Goal: Transaction & Acquisition: Purchase product/service

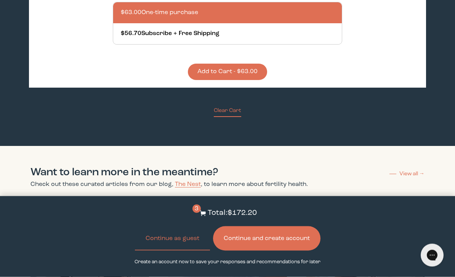
scroll to position [2354, 0]
click at [302, 251] on button "Continue and create account" at bounding box center [266, 238] width 107 height 24
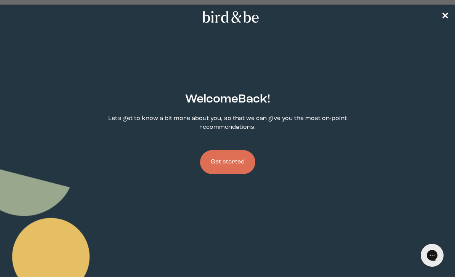
click at [231, 169] on button "Get started" at bounding box center [227, 162] width 55 height 24
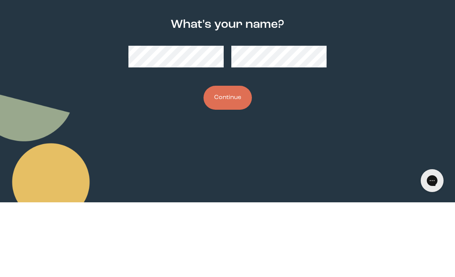
click at [241, 160] on button "Continue" at bounding box center [227, 172] width 48 height 24
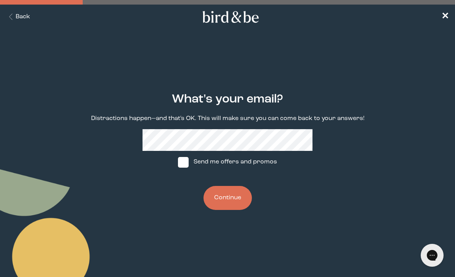
click at [193, 167] on label "Send me offers and promos" at bounding box center [227, 162] width 113 height 23
click at [178, 162] on input "Send me offers and promos" at bounding box center [177, 162] width 0 height 0
checkbox input "true"
click at [241, 209] on button "Continue" at bounding box center [227, 198] width 48 height 24
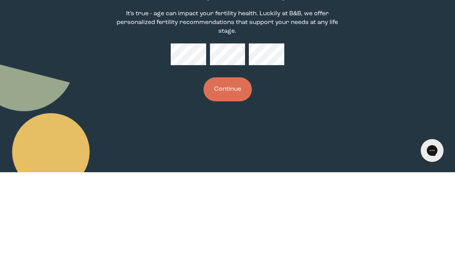
click at [231, 182] on button "Continue" at bounding box center [227, 194] width 48 height 24
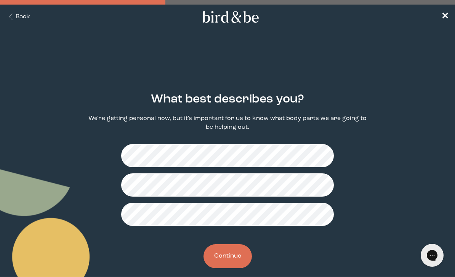
click at [249, 264] on button "Continue" at bounding box center [227, 256] width 48 height 24
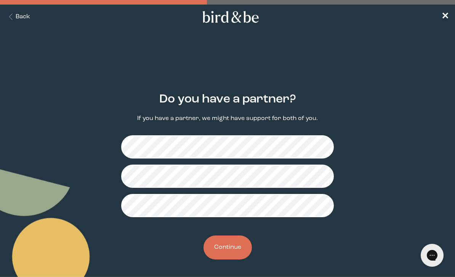
click at [248, 251] on button "Continue" at bounding box center [227, 247] width 48 height 24
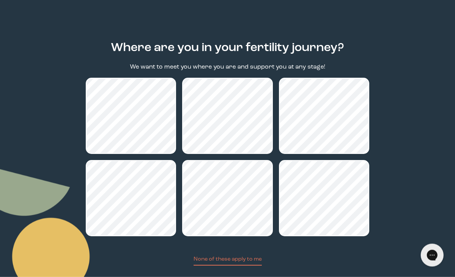
scroll to position [73, 0]
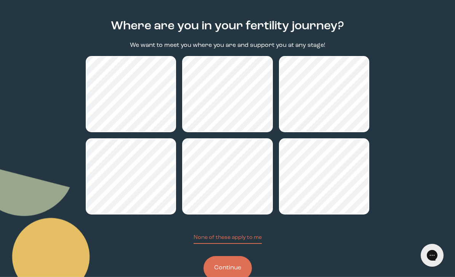
click at [237, 273] on button "Continue" at bounding box center [227, 268] width 48 height 24
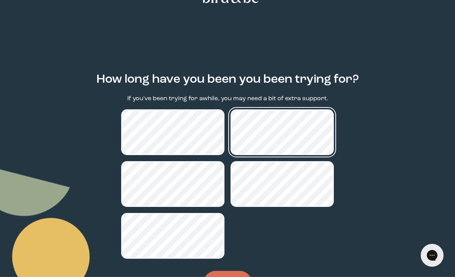
scroll to position [34, 0]
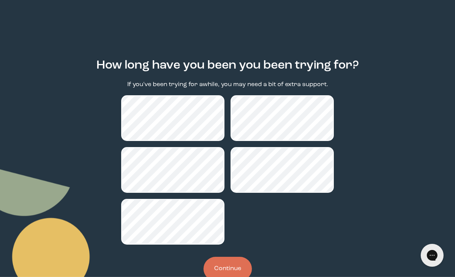
click at [230, 277] on button "Continue" at bounding box center [227, 269] width 48 height 24
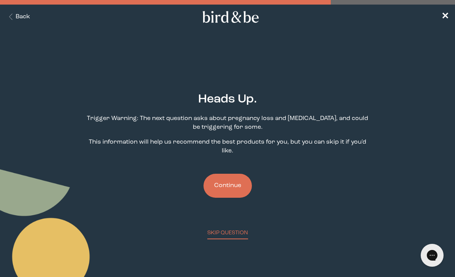
click at [240, 189] on button "Continue" at bounding box center [227, 186] width 48 height 24
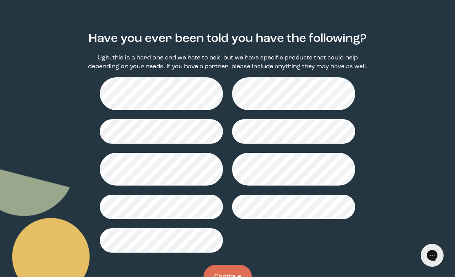
scroll to position [69, 0]
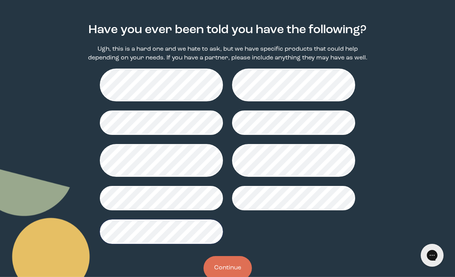
click at [239, 276] on button "Continue" at bounding box center [227, 268] width 48 height 24
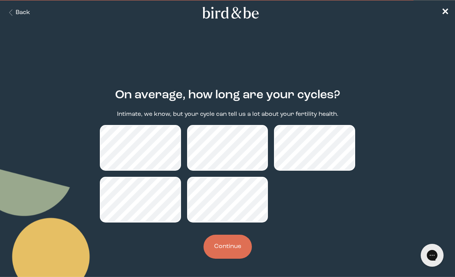
scroll to position [6, 0]
click at [245, 243] on button "Continue" at bounding box center [227, 247] width 48 height 24
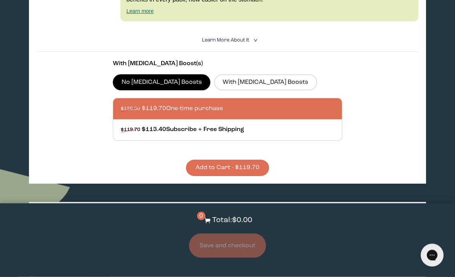
scroll to position [259, 0]
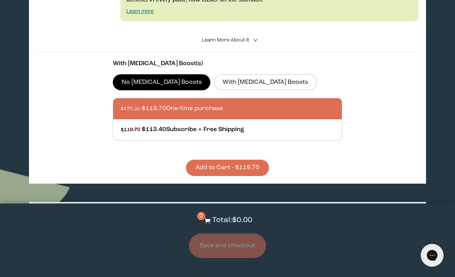
click at [247, 89] on label "With [MEDICAL_DATA] Boosts" at bounding box center [265, 82] width 103 height 16
click at [0, 0] on input "With [MEDICAL_DATA] Boosts" at bounding box center [0, 0] width 0 height 0
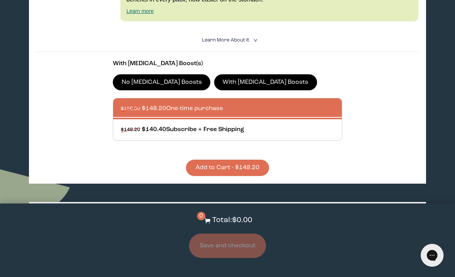
click at [323, 140] on div at bounding box center [235, 129] width 229 height 21
click at [121, 125] on input "$148.20 $140.40 Subscribe + Free Shipping" at bounding box center [120, 125] width 0 height 0
radio input "true"
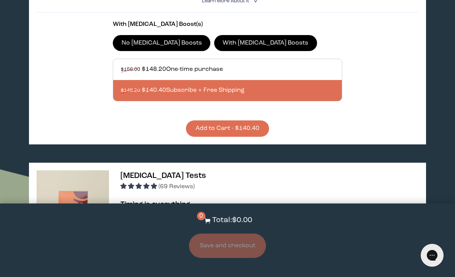
scroll to position [299, 0]
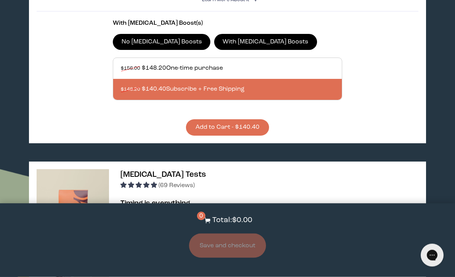
click at [255, 136] on button "Add to Cart - $140.40" at bounding box center [227, 128] width 83 height 16
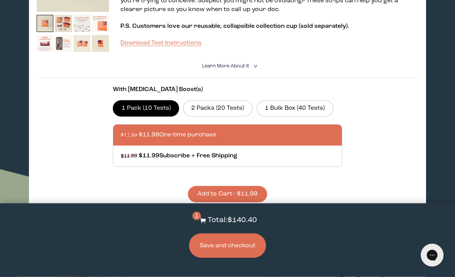
scroll to position [529, 0]
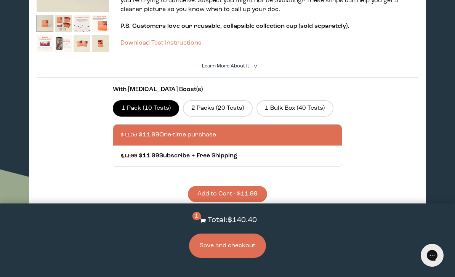
click at [235, 116] on label "2 Packs (20 Tests)" at bounding box center [218, 108] width 70 height 16
click at [0, 0] on input "2 Packs (20 Tests)" at bounding box center [0, 0] width 0 height 0
click at [302, 145] on div at bounding box center [235, 135] width 229 height 21
click at [121, 131] on input "$23.98 $21.00 One-time purchase" at bounding box center [120, 130] width 0 height 0
click at [256, 145] on div at bounding box center [235, 135] width 229 height 21
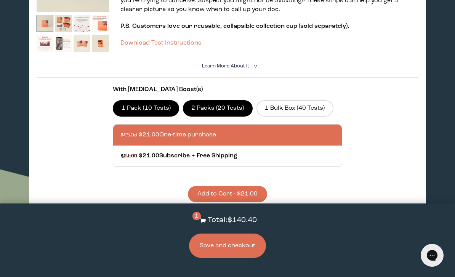
click at [121, 131] on input "$23.98 $21.00 One-time purchase" at bounding box center [120, 130] width 0 height 0
click at [256, 202] on button "Add to Cart - $21.00" at bounding box center [227, 194] width 79 height 16
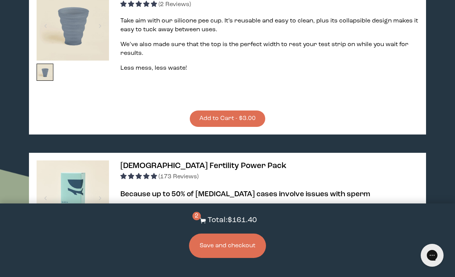
scroll to position [1320, 0]
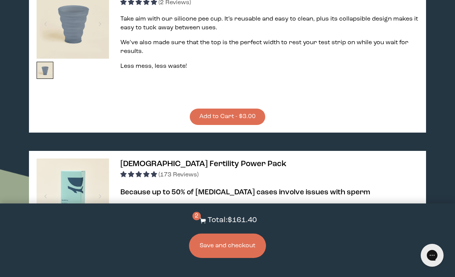
click at [256, 125] on button "Add to Cart - $3.00" at bounding box center [227, 117] width 75 height 16
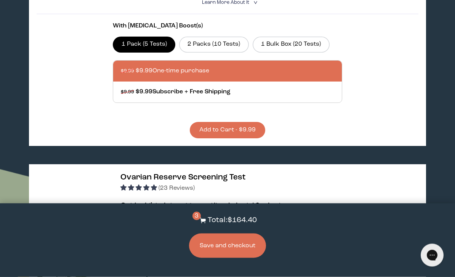
scroll to position [889, 0]
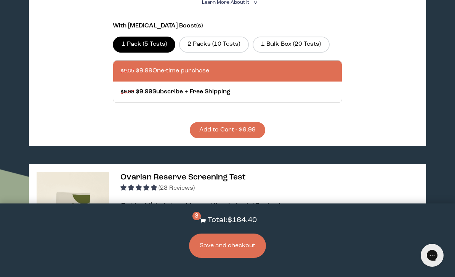
click at [226, 53] on label "2 Packs (10 Tests)" at bounding box center [214, 45] width 70 height 16
click at [0, 0] on input "2 Packs (10 Tests)" at bounding box center [0, 0] width 0 height 0
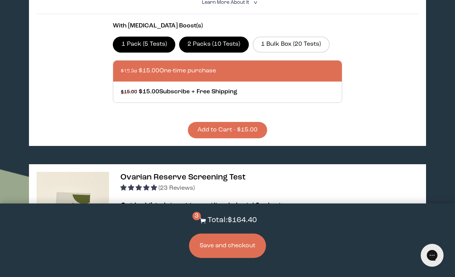
click at [254, 138] on button "Add to Cart - $15.00" at bounding box center [227, 130] width 79 height 16
click at [249, 245] on button "Save and checkout" at bounding box center [227, 245] width 77 height 24
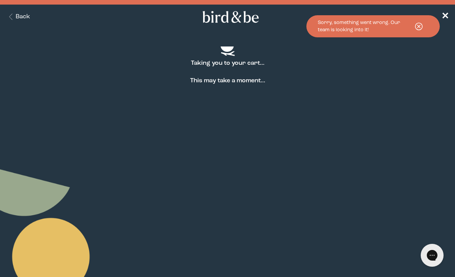
click at [416, 29] on use at bounding box center [418, 26] width 7 height 7
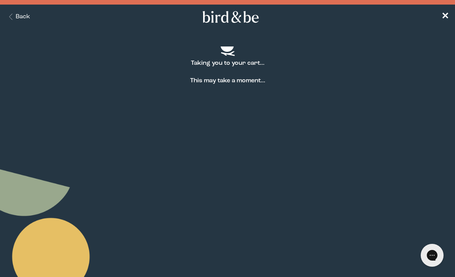
click at [445, 19] on span "✕" at bounding box center [445, 16] width 8 height 9
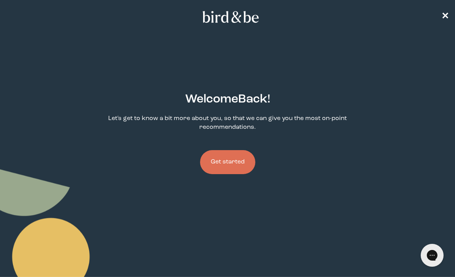
click at [235, 162] on button "Get started" at bounding box center [227, 162] width 55 height 24
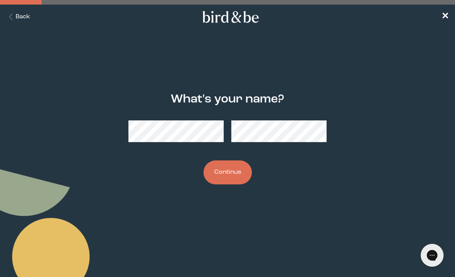
click at [238, 172] on button "Continue" at bounding box center [227, 172] width 48 height 24
